Goal: Information Seeking & Learning: Find specific page/section

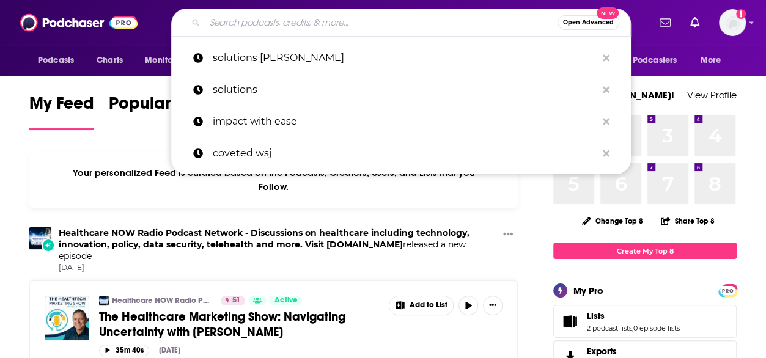
click at [361, 21] on input "Search podcasts, credits, & more..." at bounding box center [381, 23] width 353 height 20
paste input "Please begin media outreach"
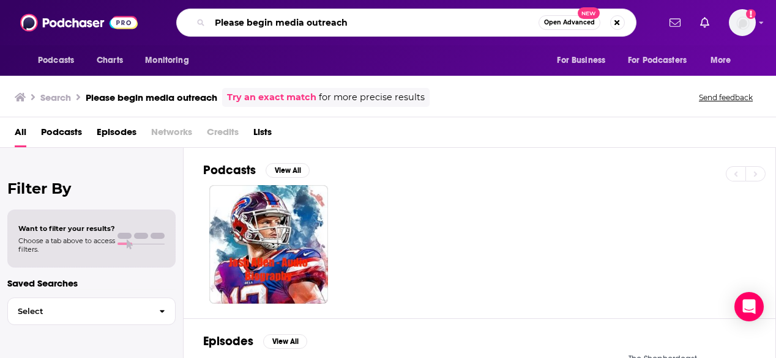
click at [366, 21] on input "Please begin media outreach" at bounding box center [374, 23] width 328 height 20
type input "the circular coffee break"
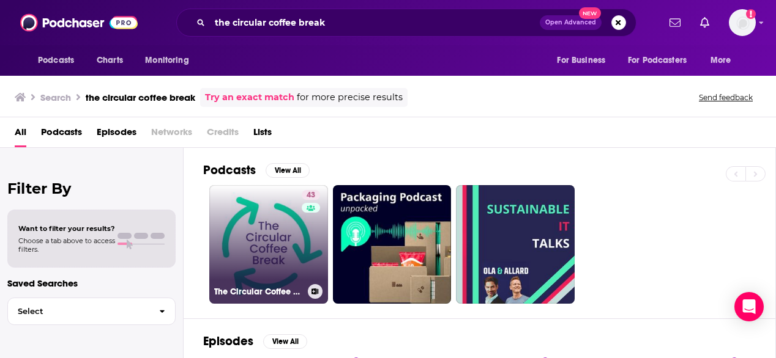
click at [264, 261] on link "43 The Circular Coffee Break" at bounding box center [268, 244] width 119 height 119
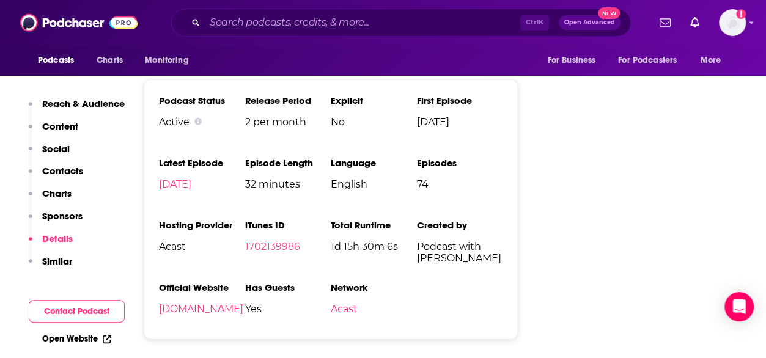
scroll to position [1428, 0]
click at [231, 311] on link "[DOMAIN_NAME]" at bounding box center [201, 309] width 84 height 12
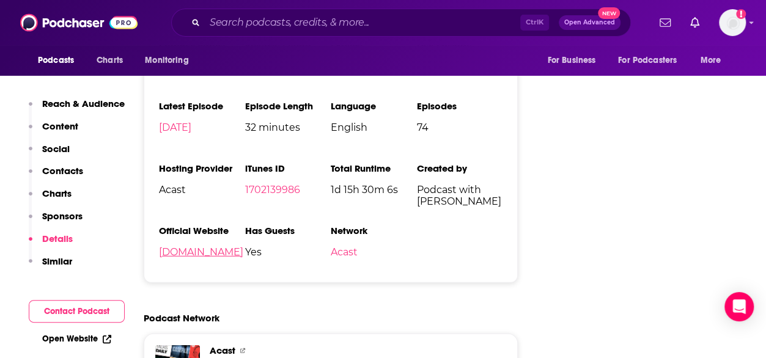
scroll to position [1485, 0]
click at [207, 252] on link "[DOMAIN_NAME]" at bounding box center [201, 252] width 84 height 12
